Goal: Task Accomplishment & Management: Manage account settings

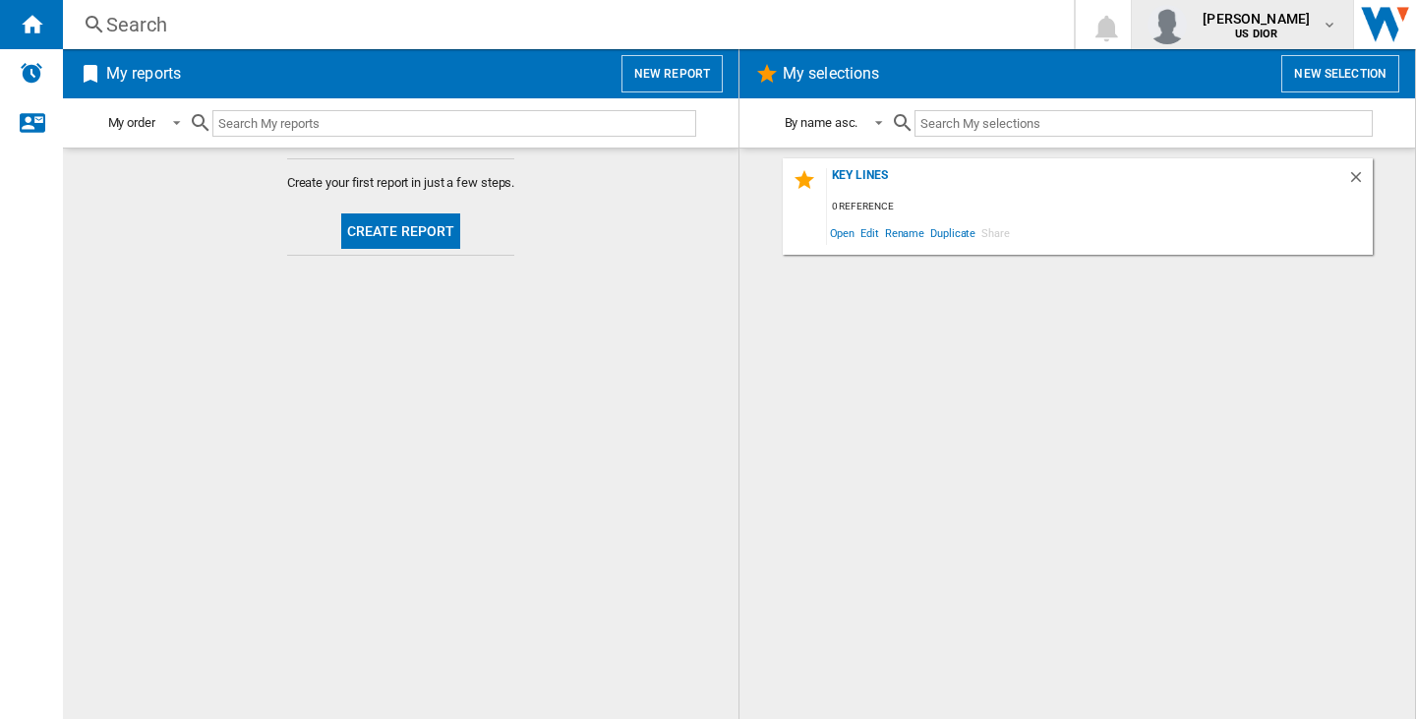
click at [1317, 36] on div "[PERSON_NAME] US DIOR" at bounding box center [1258, 24] width 127 height 31
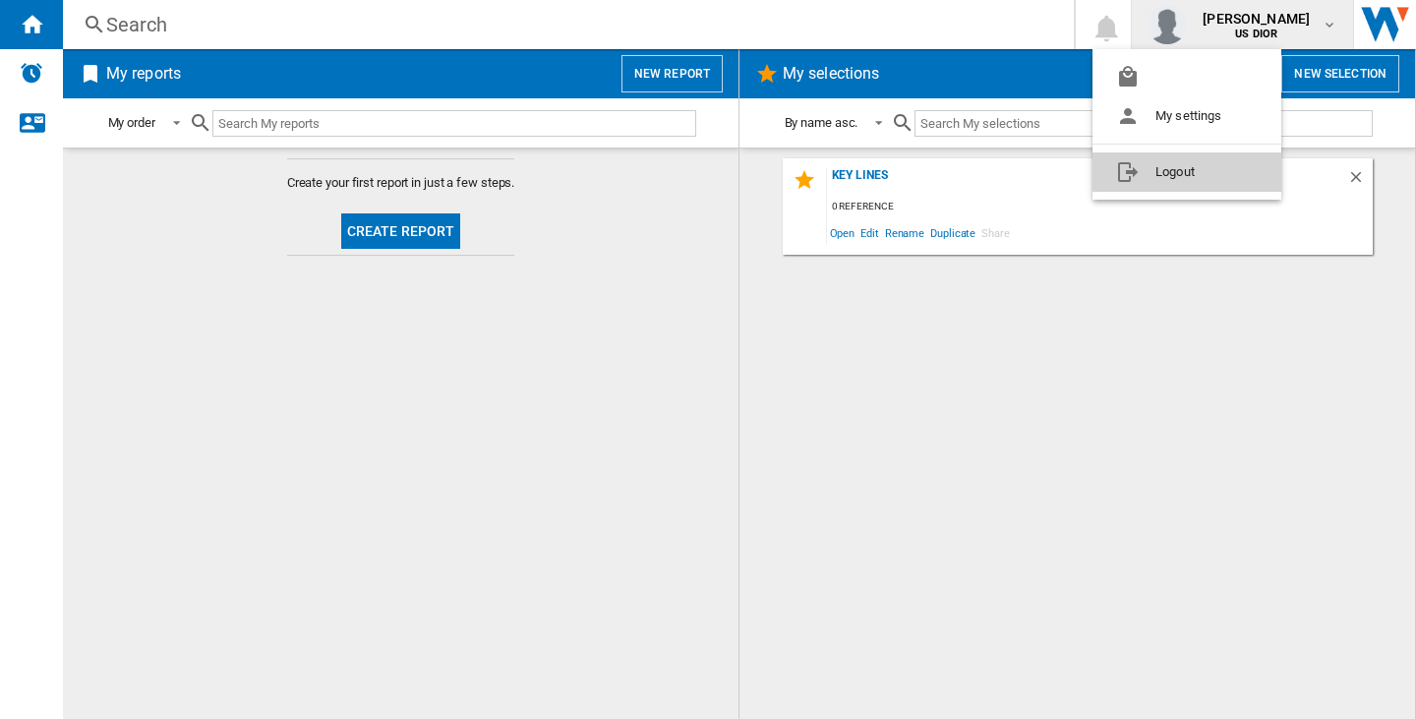
click at [1230, 161] on button "Logout" at bounding box center [1187, 171] width 189 height 39
